Goal: Information Seeking & Learning: Learn about a topic

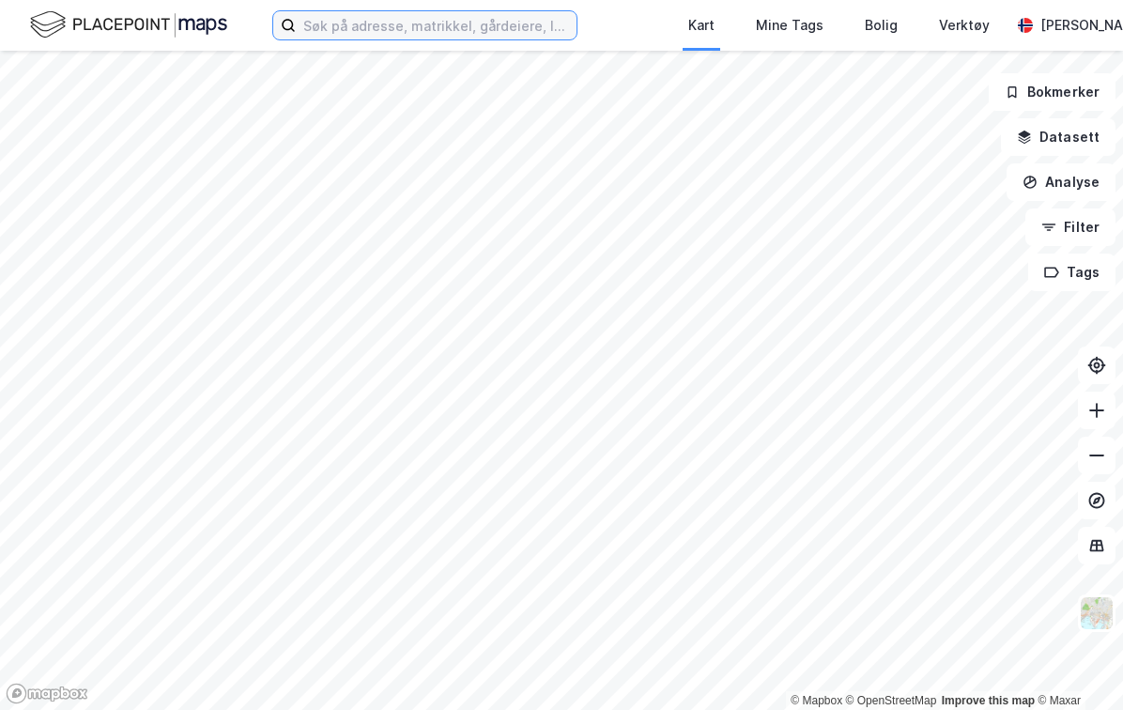
click at [335, 24] on input at bounding box center [436, 25] width 281 height 28
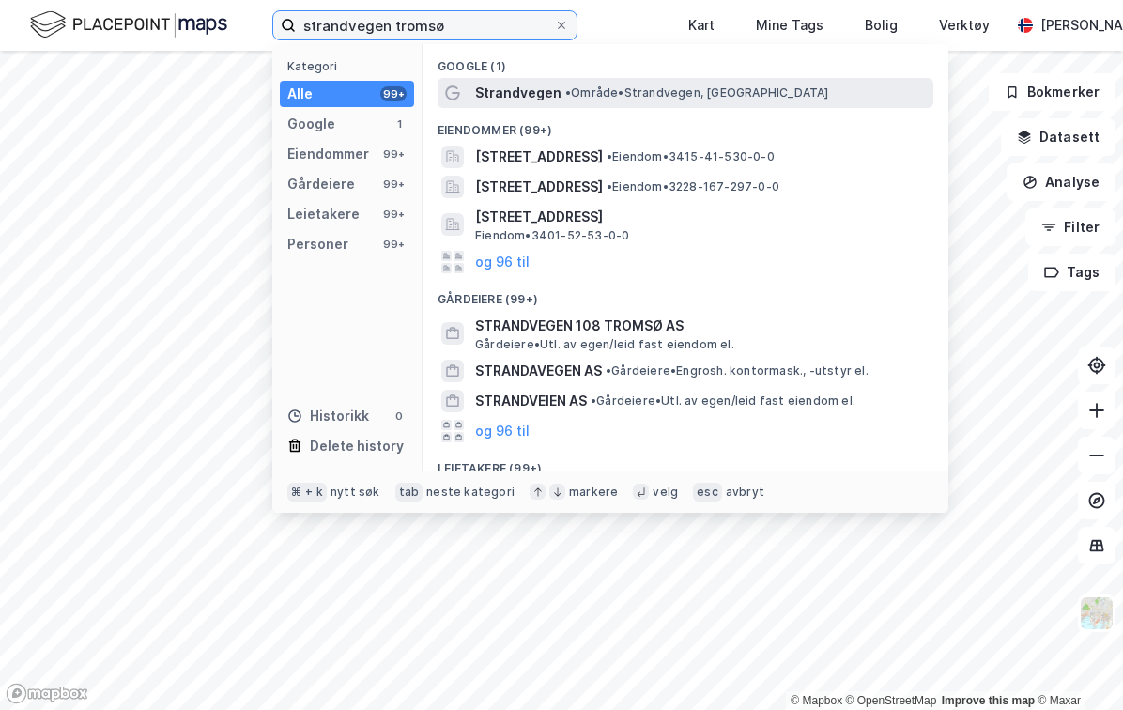
type input "strandvegen tromsø"
click at [509, 90] on span "Strandvegen" at bounding box center [518, 93] width 86 height 23
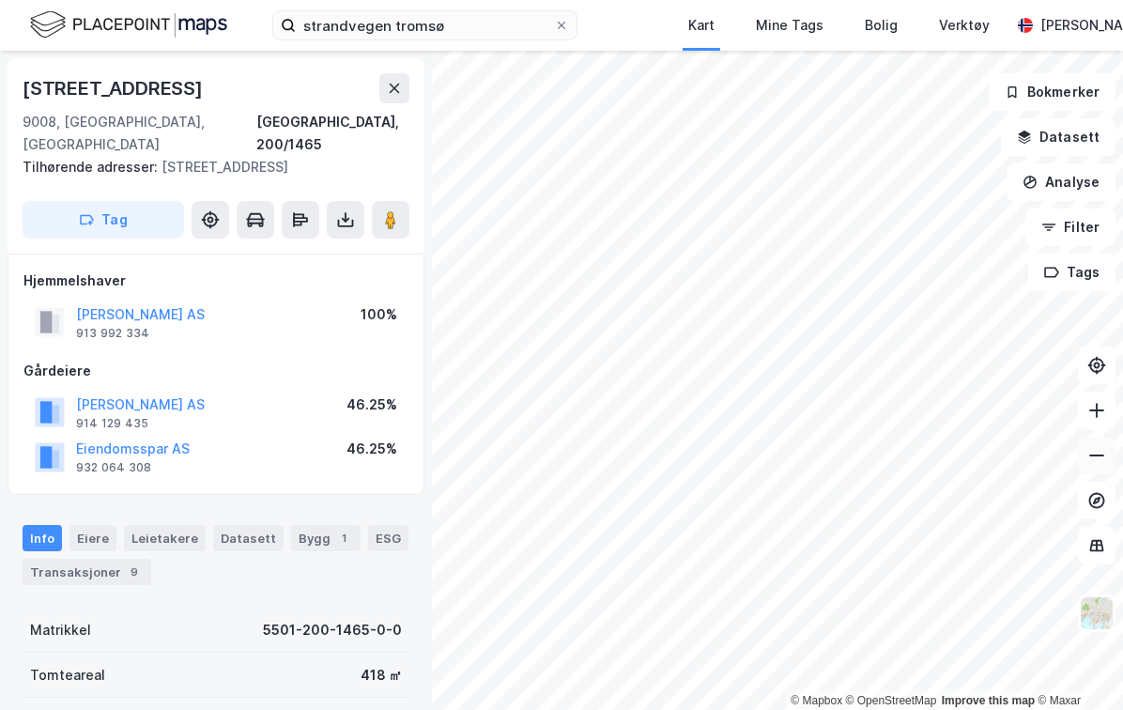
click at [1106, 452] on div "© Mapbox © OpenStreetMap Improve this map © [STREET_ADDRESS], 200/1465 Tilhøren…" at bounding box center [561, 380] width 1123 height 659
